Goal: Task Accomplishment & Management: Complete application form

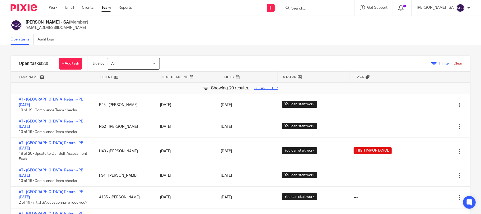
scroll to position [176, 0]
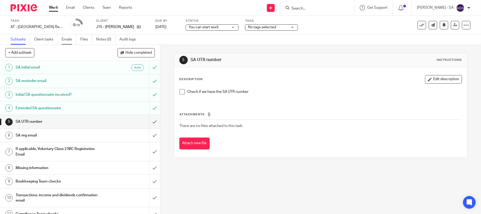
click at [68, 38] on link "Emails" at bounding box center [69, 39] width 15 height 10
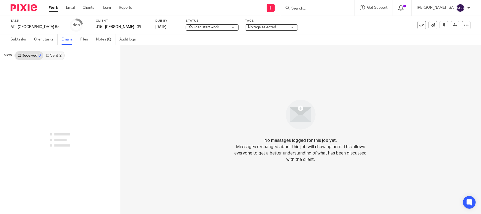
click at [56, 56] on link "Sent 2" at bounding box center [53, 55] width 21 height 8
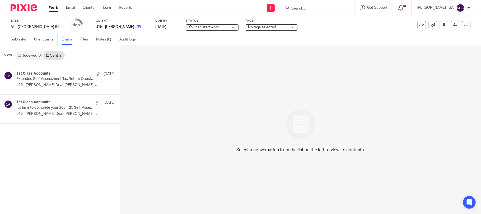
click at [140, 28] on link at bounding box center [137, 26] width 7 height 5
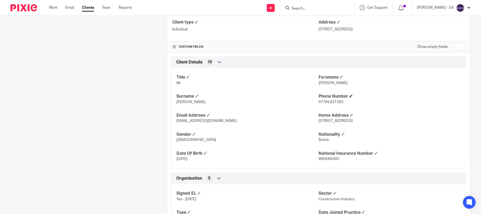
scroll to position [141, 0]
drag, startPoint x: 380, startPoint y: 31, endPoint x: 315, endPoint y: 30, distance: 65.3
click at [319, 30] on p "[STREET_ADDRESS]" at bounding box center [392, 28] width 146 height 5
copy p "[STREET_ADDRESS]"
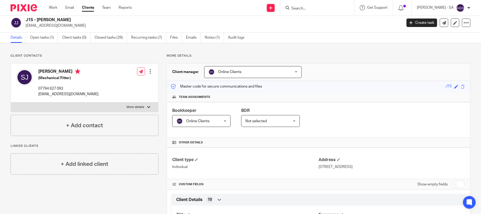
scroll to position [0, 0]
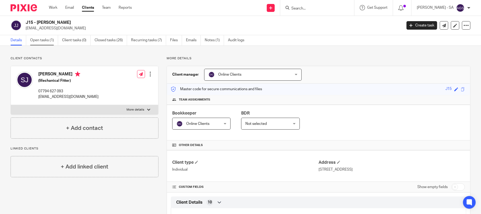
click at [36, 39] on link "Open tasks (1)" at bounding box center [44, 40] width 28 height 10
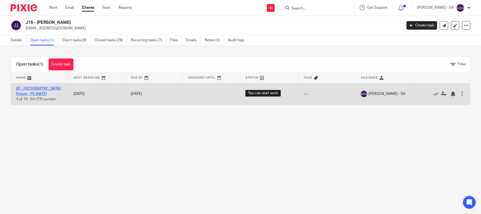
click at [56, 88] on link "AT - [GEOGRAPHIC_DATA] Return - PE [DATE]" at bounding box center [38, 91] width 45 height 9
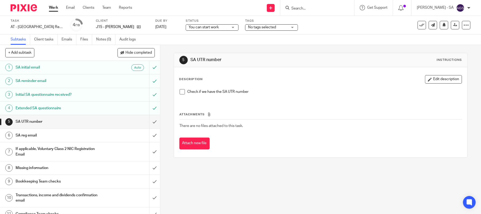
click at [180, 92] on span at bounding box center [182, 91] width 5 height 5
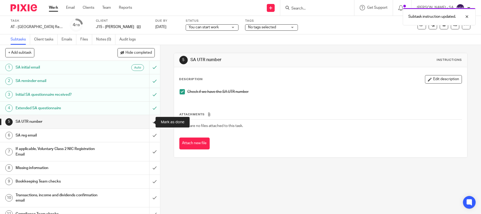
click at [148, 121] on input "submit" at bounding box center [80, 121] width 160 height 13
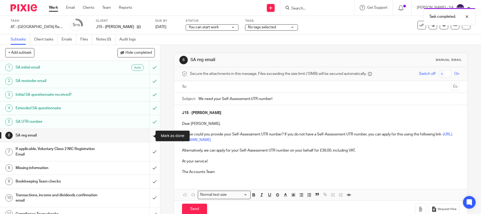
click at [147, 134] on input "submit" at bounding box center [80, 135] width 160 height 13
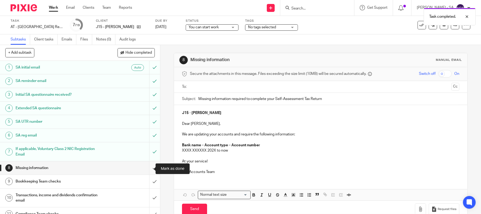
click at [148, 170] on input "submit" at bounding box center [80, 167] width 160 height 13
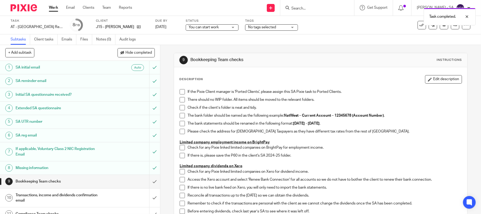
click at [180, 92] on span at bounding box center [182, 91] width 5 height 5
click at [180, 101] on span at bounding box center [182, 99] width 5 height 5
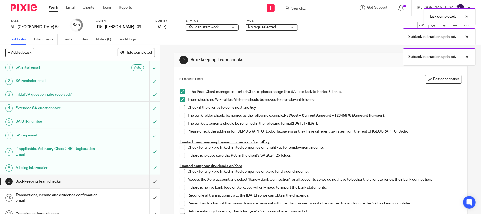
click at [180, 105] on span at bounding box center [182, 107] width 5 height 5
click at [180, 115] on span at bounding box center [182, 115] width 5 height 5
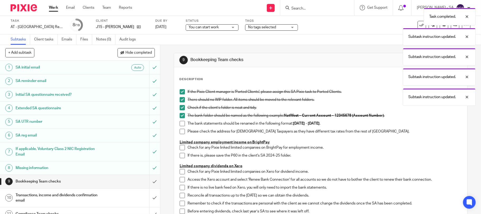
click at [180, 122] on span at bounding box center [182, 123] width 5 height 5
click at [180, 131] on span at bounding box center [182, 131] width 5 height 5
click at [180, 147] on span at bounding box center [182, 147] width 5 height 5
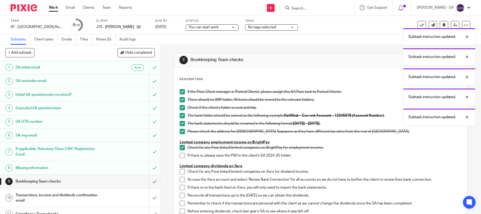
click at [180, 157] on span at bounding box center [182, 155] width 5 height 5
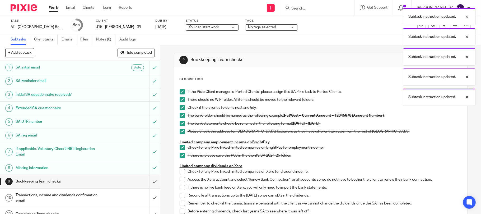
click at [180, 174] on li "Check for any Pixie linked limited companies on Xero for dividend income." at bounding box center [321, 173] width 282 height 8
click at [180, 173] on span at bounding box center [182, 171] width 5 height 5
click at [180, 179] on span at bounding box center [182, 179] width 5 height 5
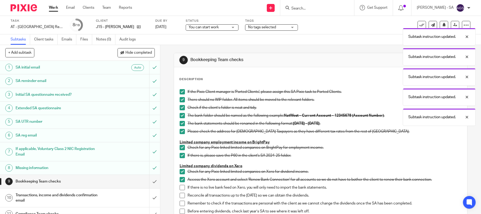
click at [181, 188] on span at bounding box center [182, 187] width 5 height 5
click at [180, 197] on span at bounding box center [182, 195] width 5 height 5
click at [180, 202] on span at bounding box center [182, 203] width 5 height 5
click at [180, 210] on span at bounding box center [182, 210] width 5 height 5
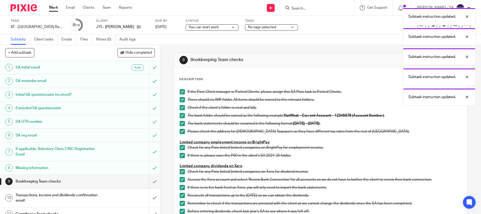
scroll to position [70, 0]
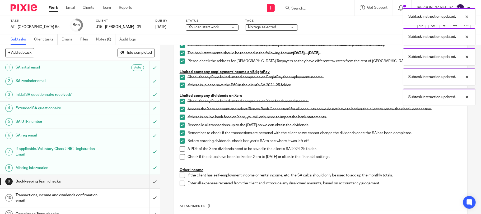
click at [182, 151] on span at bounding box center [182, 148] width 5 height 5
click at [180, 157] on span at bounding box center [182, 156] width 5 height 5
click at [180, 184] on span at bounding box center [182, 182] width 5 height 5
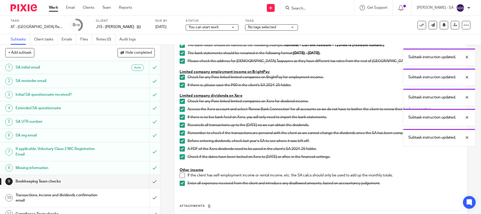
click at [180, 177] on span at bounding box center [182, 175] width 5 height 5
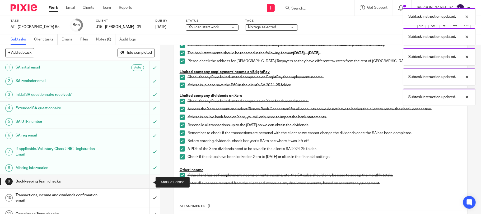
click at [149, 183] on input "submit" at bounding box center [80, 181] width 160 height 13
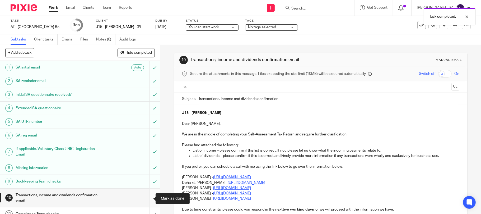
click at [150, 199] on input "submit" at bounding box center [80, 197] width 160 height 19
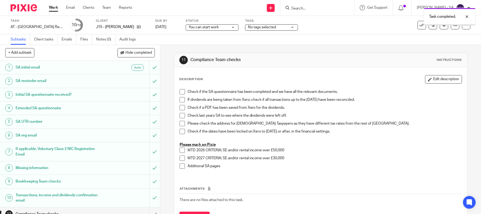
scroll to position [106, 0]
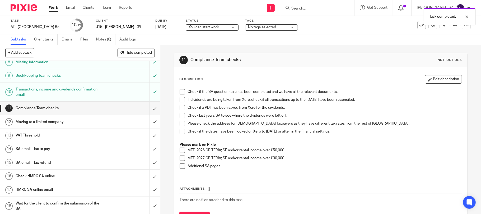
click at [53, 146] on h1 "SA email - Tax to pay" at bounding box center [59, 149] width 86 height 8
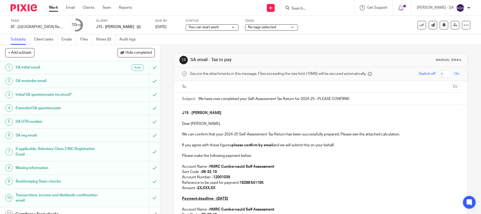
click at [219, 192] on p at bounding box center [321, 192] width 278 height 5
click at [218, 190] on p "Amount - £X,XXX.XX" at bounding box center [321, 187] width 278 height 5
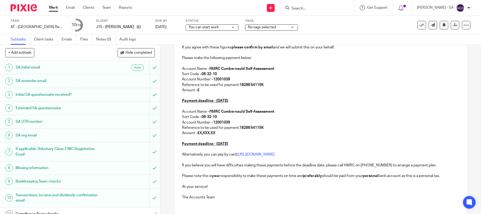
scroll to position [106, 0]
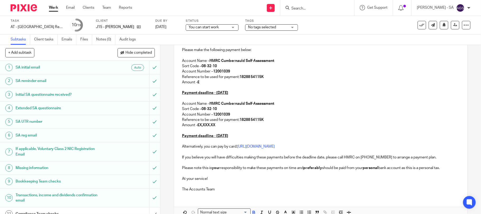
click at [218, 125] on p "Amount - £X,XXX.XX" at bounding box center [321, 124] width 278 height 5
click at [209, 85] on p at bounding box center [321, 87] width 278 height 5
click at [205, 83] on p "Amount - £" at bounding box center [321, 82] width 278 height 5
click at [211, 119] on p "Reference to be used for payment: 18288 54115K" at bounding box center [321, 119] width 278 height 5
drag, startPoint x: 210, startPoint y: 122, endPoint x: 207, endPoint y: 125, distance: 4.0
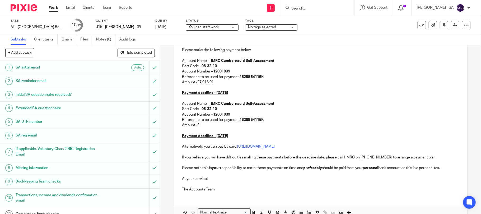
click at [209, 122] on p "Reference to be used for payment: 18288 54115K" at bounding box center [321, 119] width 278 height 5
click at [206, 126] on p "Amount - £" at bounding box center [321, 124] width 278 height 5
click at [209, 128] on p at bounding box center [321, 130] width 278 height 5
click at [203, 123] on p "Amount - £" at bounding box center [321, 124] width 278 height 5
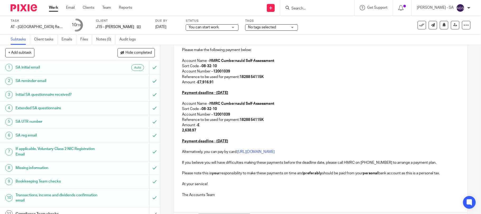
click at [176, 131] on div "J15 - [PERSON_NAME] Dear [PERSON_NAME], We can confirm that your 2024-25 Self-A…" at bounding box center [320, 100] width 293 height 202
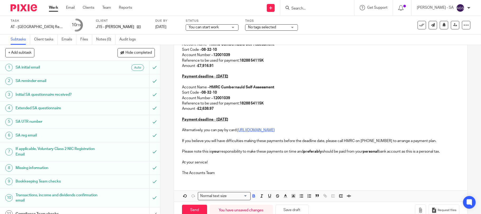
scroll to position [136, 0]
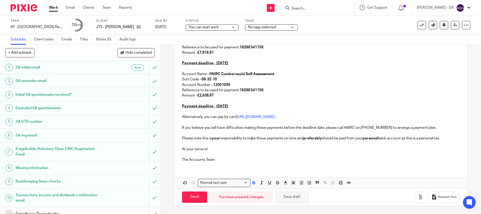
click at [301, 195] on button "Save draft" at bounding box center [292, 196] width 33 height 11
click at [281, 200] on button "Save draft" at bounding box center [292, 196] width 33 height 11
